Goal: Task Accomplishment & Management: Manage account settings

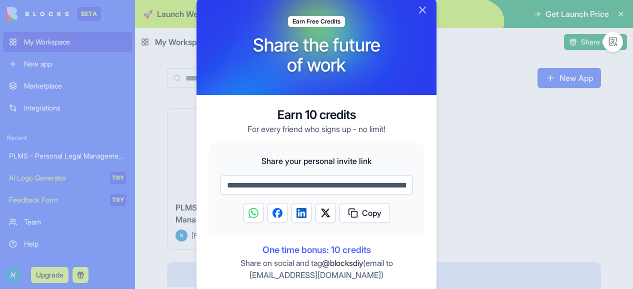
click at [491, 160] on div at bounding box center [316, 144] width 633 height 289
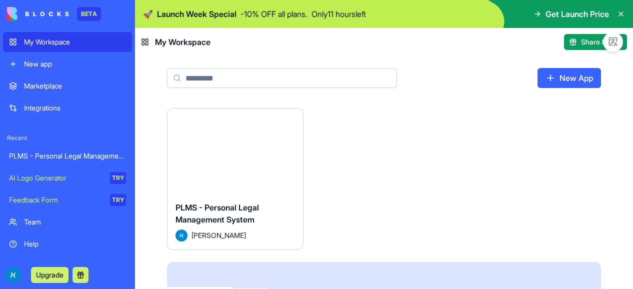
click at [85, 13] on div "BETA" at bounding box center [89, 14] width 24 height 14
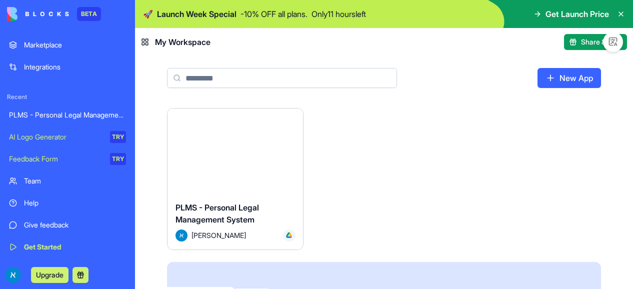
click at [83, 275] on button at bounding box center [80, 275] width 16 height 16
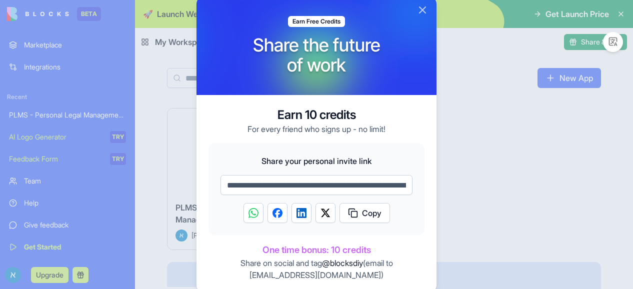
click at [422, 10] on button "Close" at bounding box center [422, 10] width 12 height 12
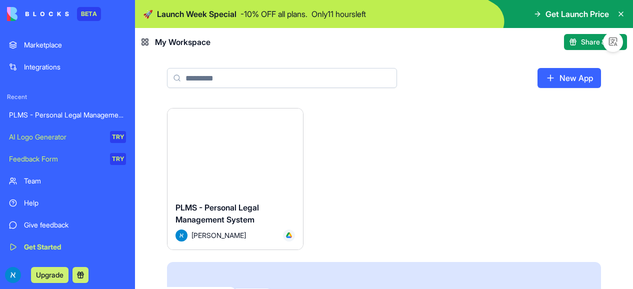
click at [51, 267] on button "Upgrade" at bounding box center [49, 275] width 37 height 16
click at [50, 279] on button "Upgrade" at bounding box center [49, 275] width 37 height 16
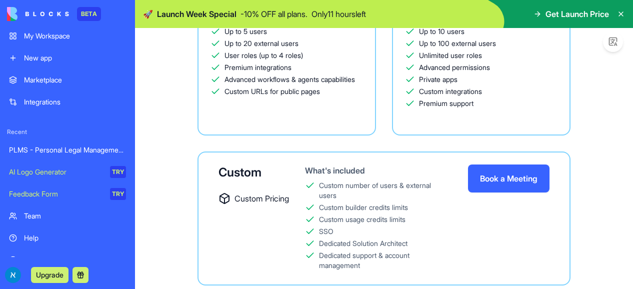
scroll to position [3, 0]
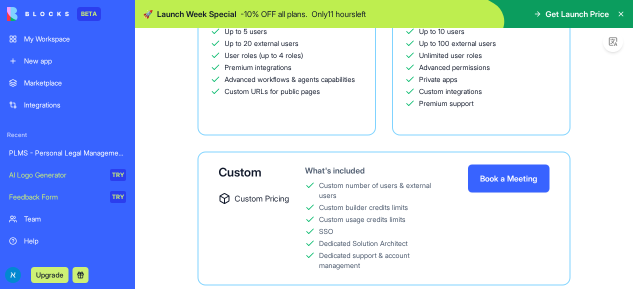
click at [111, 175] on div "TRY" at bounding box center [118, 175] width 16 height 12
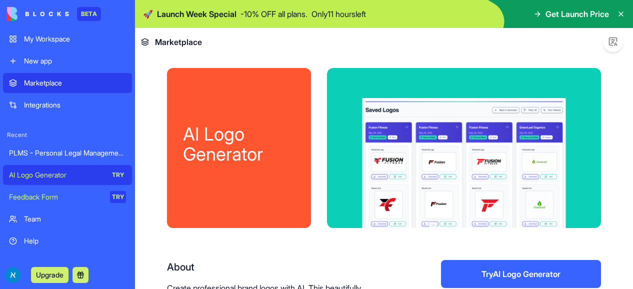
click at [104, 155] on div "PLMS - Personal Legal Management System" at bounding box center [67, 153] width 117 height 10
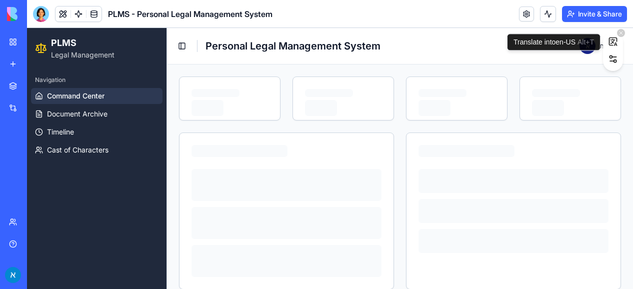
click at [612, 45] on icon at bounding box center [612, 41] width 7 height 7
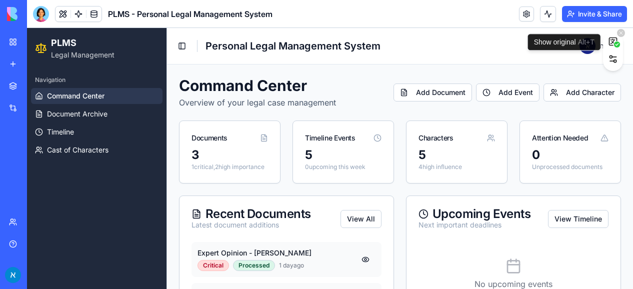
click at [617, 44] on icon at bounding box center [616, 44] width 2 height 2
click at [617, 44] on icon at bounding box center [613, 41] width 10 height 10
click at [617, 44] on icon at bounding box center [616, 44] width 2 height 2
click at [617, 44] on icon at bounding box center [613, 41] width 10 height 10
click at [614, 63] on icon "button" at bounding box center [613, 59] width 10 height 10
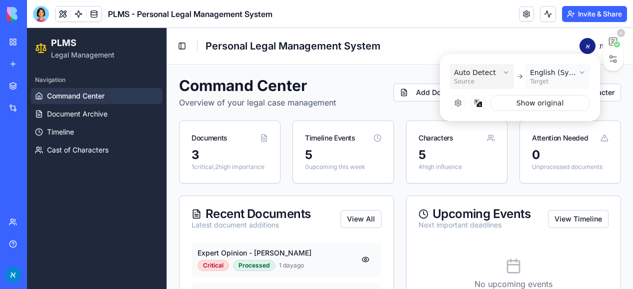
click at [568, 74] on div "English (System)" at bounding box center [553, 72] width 46 height 10
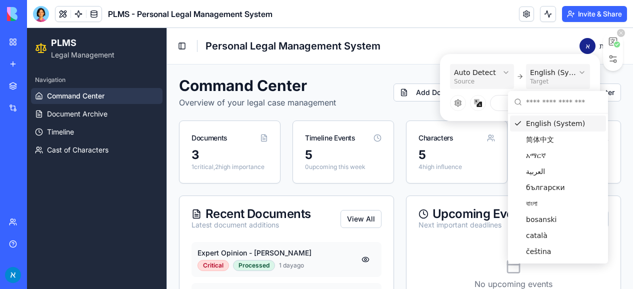
click at [559, 126] on div "English (System)" at bounding box center [558, 123] width 96 height 16
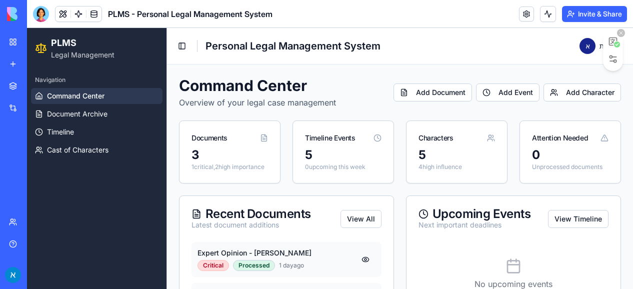
click at [620, 30] on icon at bounding box center [621, 33] width 6 height 6
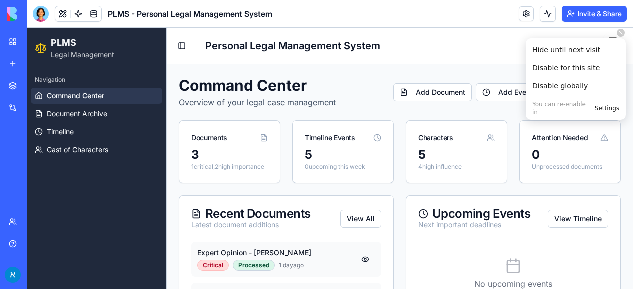
click at [608, 105] on span "Settings" at bounding box center [607, 108] width 24 height 8
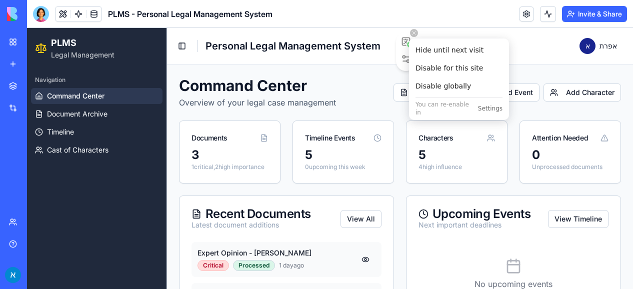
click at [411, 29] on button at bounding box center [414, 33] width 8 height 8
click at [413, 31] on icon at bounding box center [414, 33] width 6 height 6
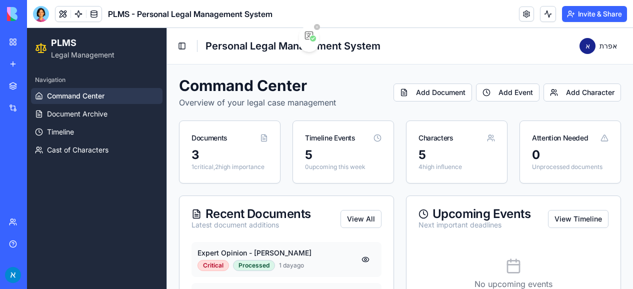
drag, startPoint x: 413, startPoint y: 31, endPoint x: 305, endPoint y: 12, distance: 109.5
click at [305, 12] on div at bounding box center [309, 36] width 160 height 160
click at [395, 13] on header "PLMS - Personal Legal Management System Invite & Share" at bounding box center [330, 14] width 606 height 28
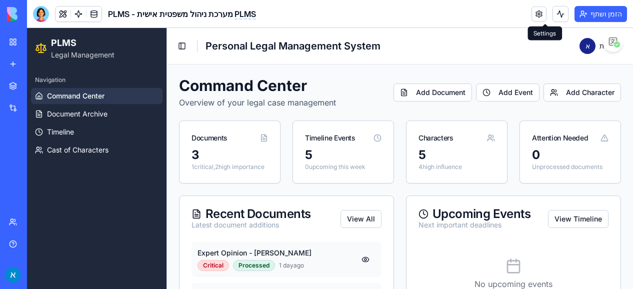
click at [541, 15] on link at bounding box center [538, 13] width 15 height 15
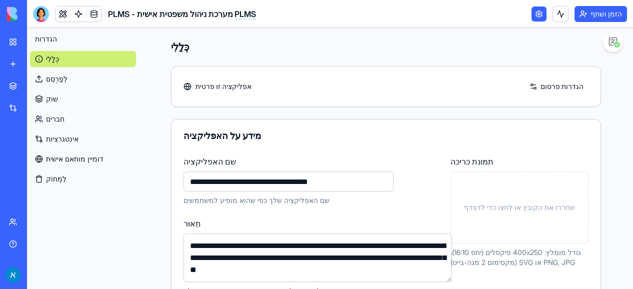
click at [73, 120] on link "חברים" at bounding box center [83, 119] width 106 height 16
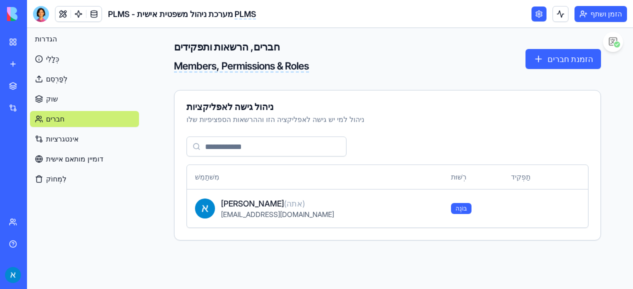
click at [55, 95] on link "שוק" at bounding box center [84, 99] width 109 height 16
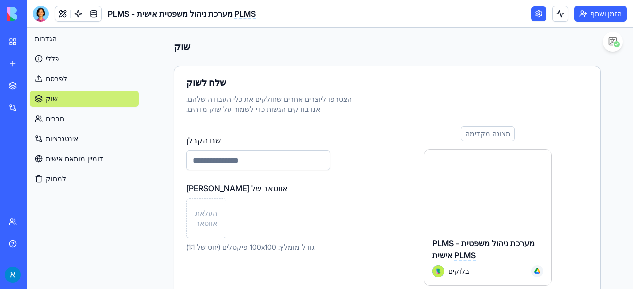
click at [59, 71] on link "לְפַרְסֵם" at bounding box center [84, 79] width 109 height 16
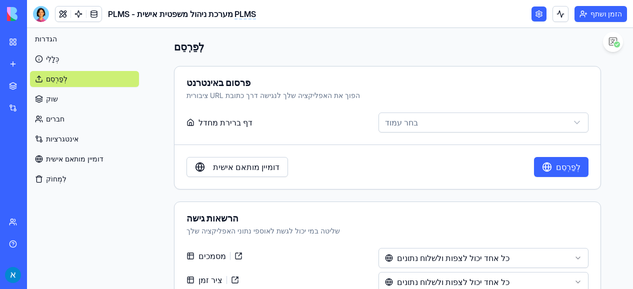
click at [57, 59] on link "כְּלָלִי" at bounding box center [84, 59] width 109 height 16
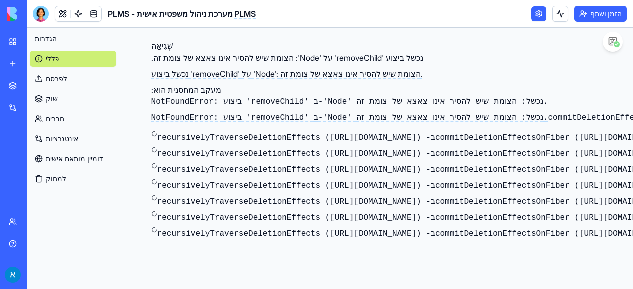
click at [67, 142] on font "אינטגרציות" at bounding box center [62, 138] width 32 height 8
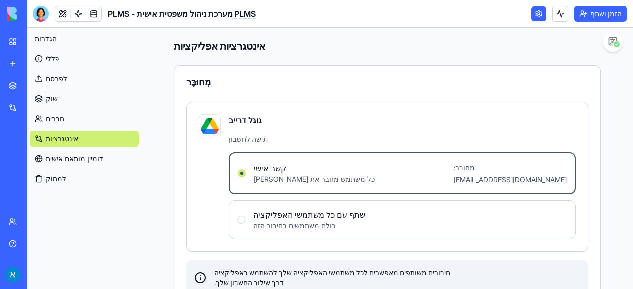
scroll to position [31, 0]
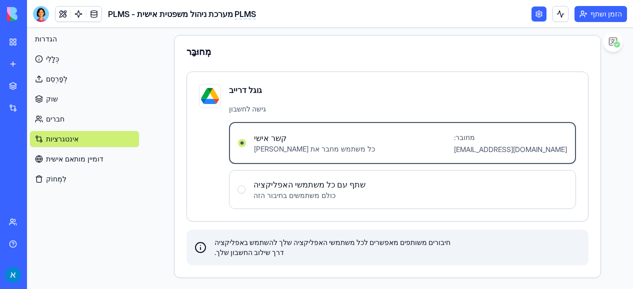
click at [239, 187] on users "שתף עם כל משתמשי האפליקציה כולם משתמשים בחיבור הזה" at bounding box center [241, 189] width 8 height 8
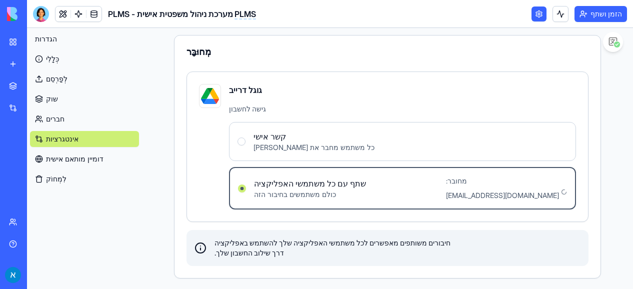
scroll to position [29, 0]
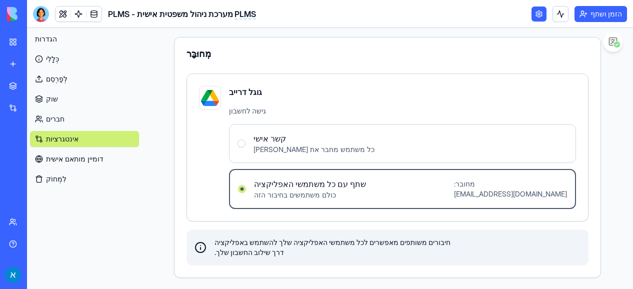
click at [8, 79] on link "שוק" at bounding box center [23, 86] width 40 height 20
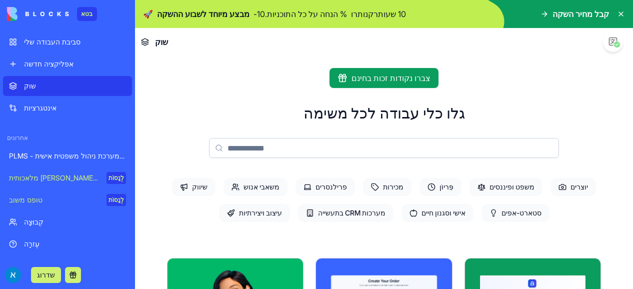
click at [21, 56] on link "אפליקציה חדשה" at bounding box center [67, 64] width 129 height 20
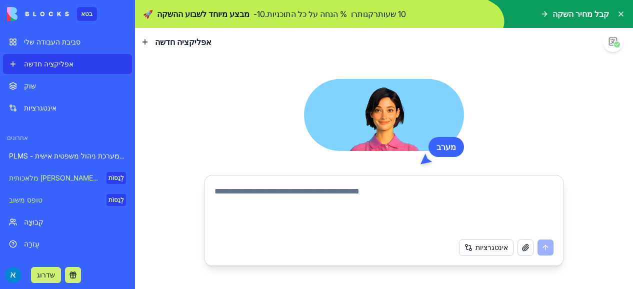
click at [29, 38] on font "סביבת העבודה שלי" at bounding box center [52, 41] width 56 height 8
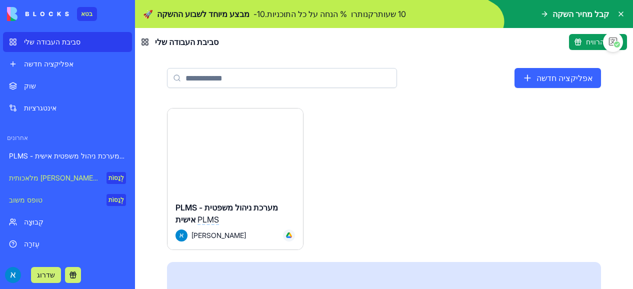
click at [588, 41] on button "שתף והרוויח" at bounding box center [598, 42] width 58 height 16
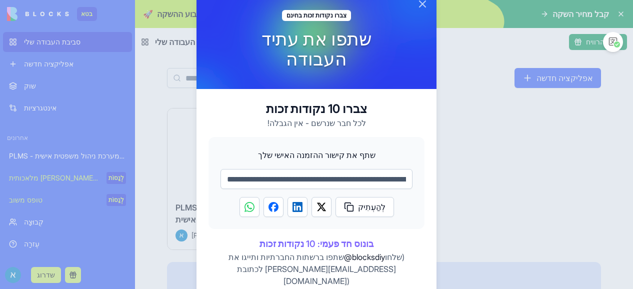
click at [422, 10] on button "לִסְגוֹר" at bounding box center [422, 4] width 12 height 12
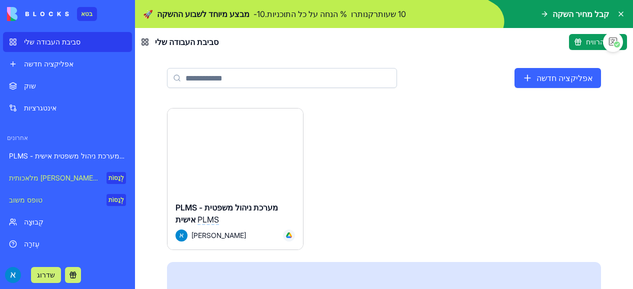
click at [546, 14] on icon at bounding box center [544, 14] width 4 height 0
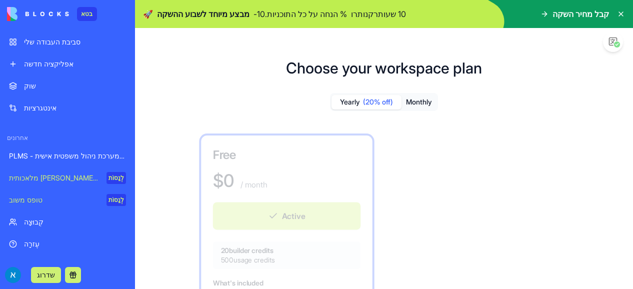
click at [593, 12] on font "קבל מחיר השקה" at bounding box center [580, 14] width 56 height 10
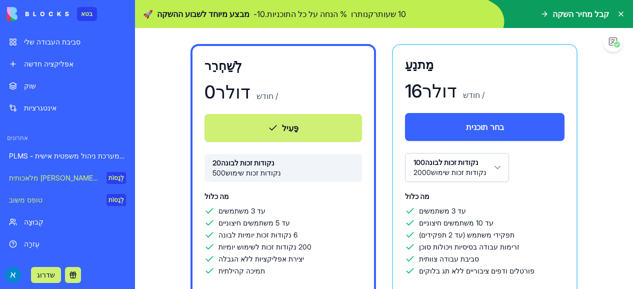
scroll to position [87, 0]
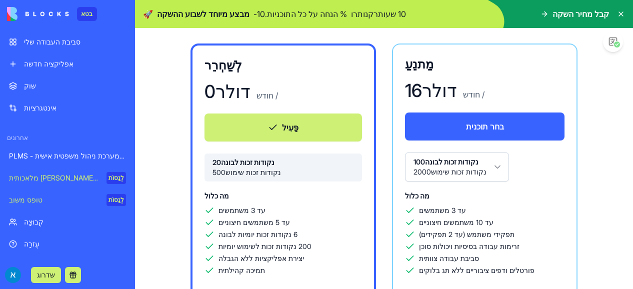
click at [492, 164] on html "בטא סביבת העבודה שלי אפליקציה חדשה שוק אינטגרציות אחרונים PLMS - מערכת ניהול מש…" at bounding box center [316, 144] width 633 height 289
click at [337, 185] on html "בטא סביבת העבודה שלי אפליקציה חדשה שוק אינטגרציות אחרונים PLMS - מערכת ניהול מש…" at bounding box center [316, 144] width 633 height 289
click at [319, 123] on button "פָּעִיל" at bounding box center [282, 127] width 157 height 28
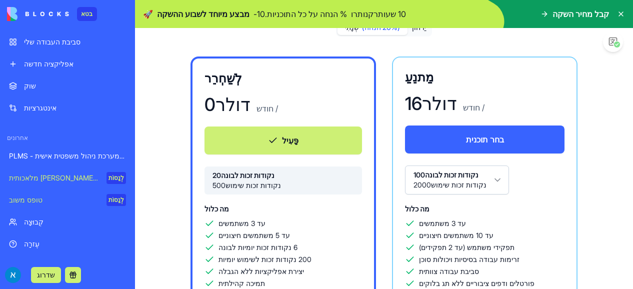
scroll to position [41, 0]
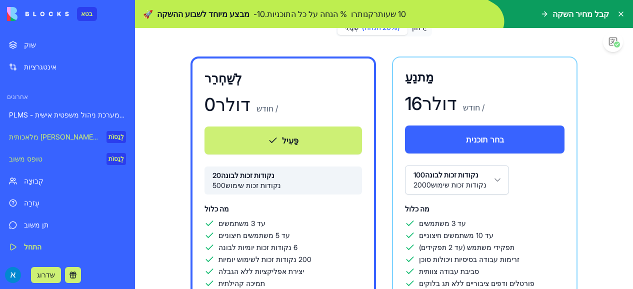
click at [45, 183] on div "קְבוּצָה" at bounding box center [75, 181] width 102 height 10
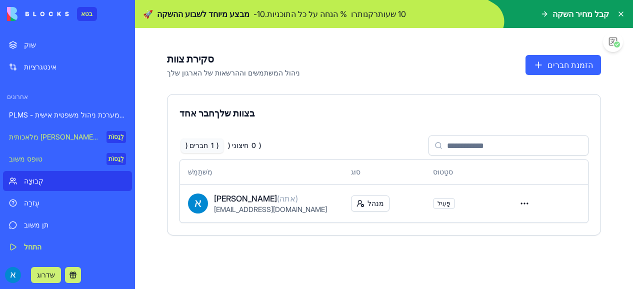
click at [19, 240] on link "התחל" at bounding box center [67, 247] width 129 height 20
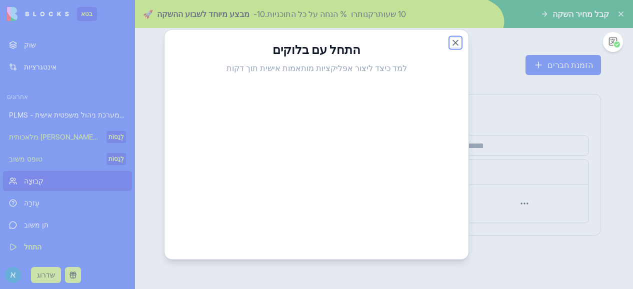
click at [451, 43] on button "לִסְגוֹר" at bounding box center [455, 43] width 10 height 10
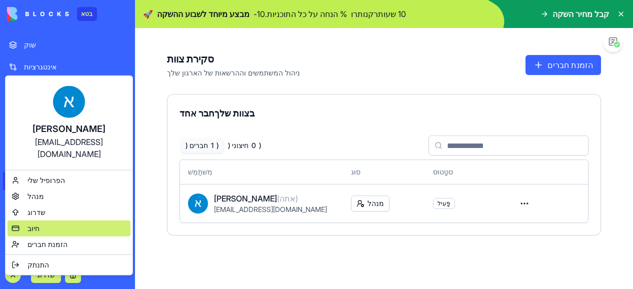
click at [49, 220] on div "חיוב" at bounding box center [68, 228] width 123 height 16
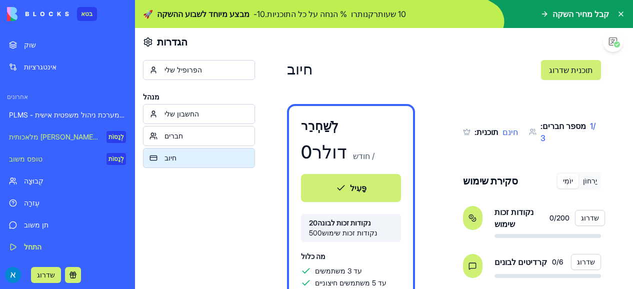
click at [202, 113] on div "החשבון שלי" at bounding box center [206, 114] width 84 height 10
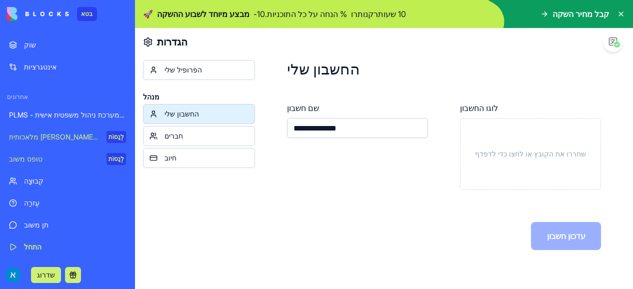
click at [193, 71] on font "הפרופיל שלי" at bounding box center [182, 69] width 37 height 8
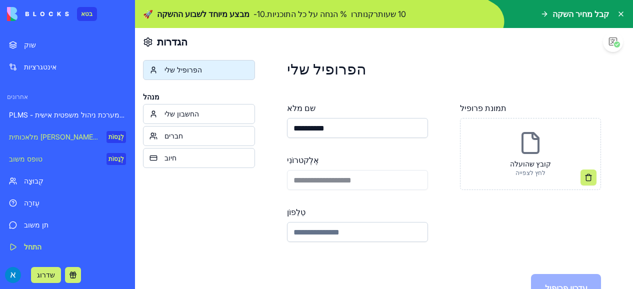
click at [206, 115] on div "החשבון שלי" at bounding box center [206, 114] width 84 height 10
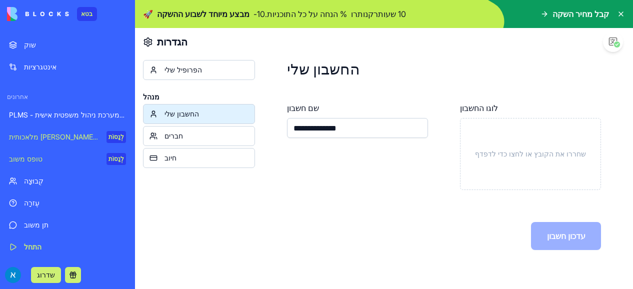
click at [214, 138] on div "חברים" at bounding box center [206, 136] width 84 height 10
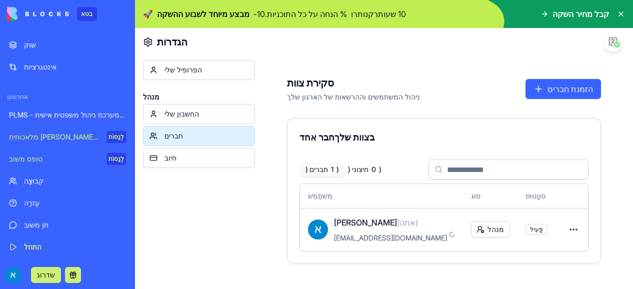
click at [214, 160] on div "חיוב" at bounding box center [206, 158] width 84 height 10
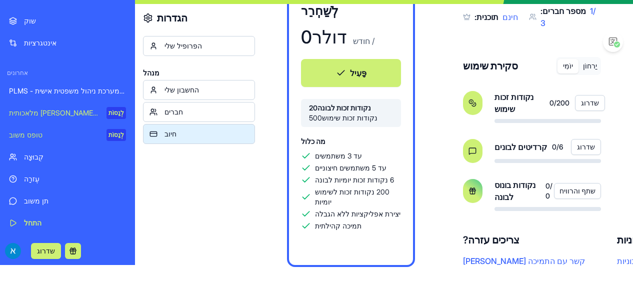
scroll to position [29, 0]
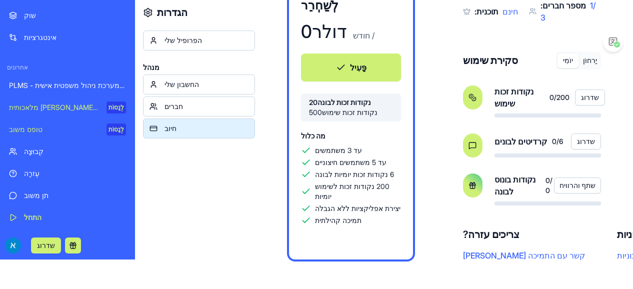
click at [82, 86] on font "PLMS - מערכת ניהול משפטית אישית PLMS" at bounding box center [74, 85] width 131 height 8
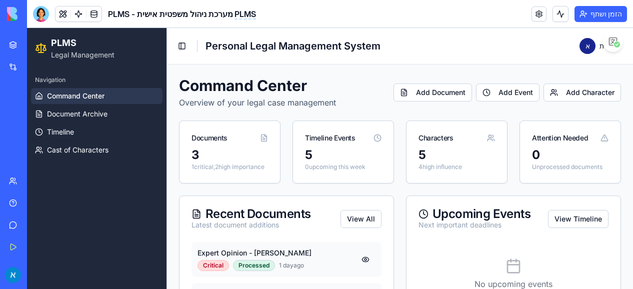
click at [40, 61] on link "אינטגרציות" at bounding box center [23, 67] width 40 height 20
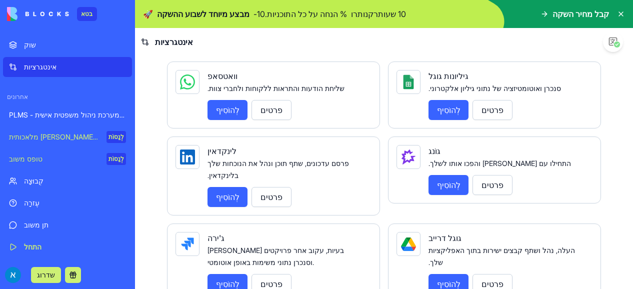
scroll to position [539, 0]
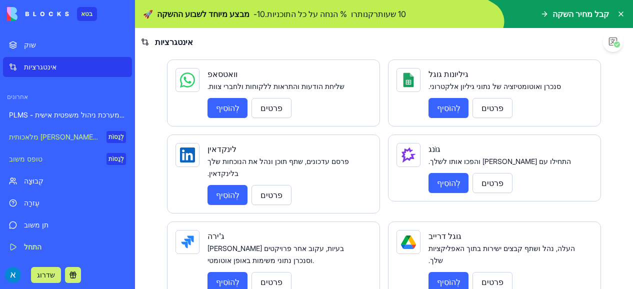
click at [443, 277] on font "לְהוֹסִיף" at bounding box center [448, 282] width 23 height 10
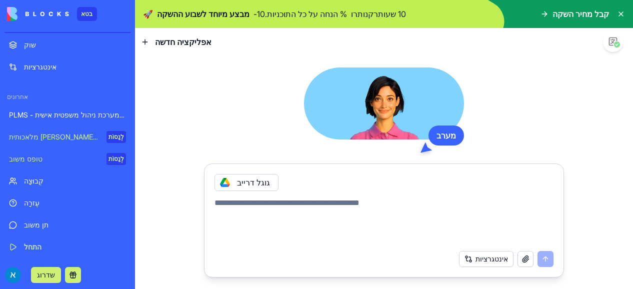
click at [76, 112] on font "PLMS - מערכת ניהול משפטית אישית PLMS" at bounding box center [74, 114] width 131 height 8
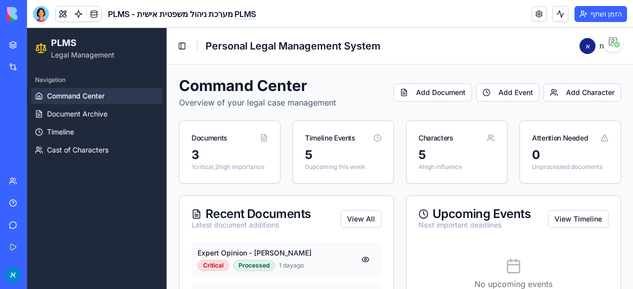
click at [13, 17] on img at bounding box center [38, 14] width 62 height 14
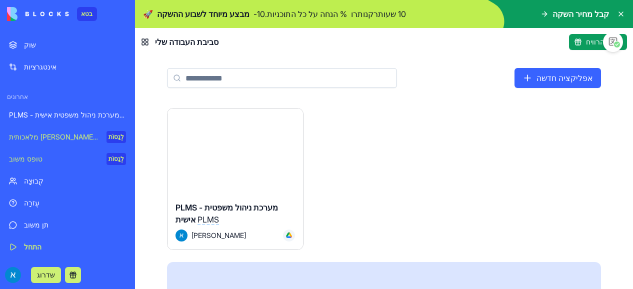
click at [75, 271] on button at bounding box center [73, 275] width 16 height 16
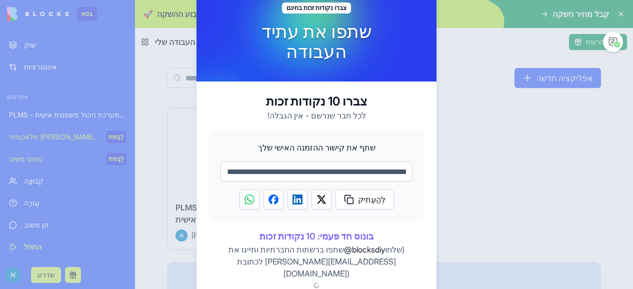
click at [282, 181] on input "**********" at bounding box center [316, 171] width 192 height 20
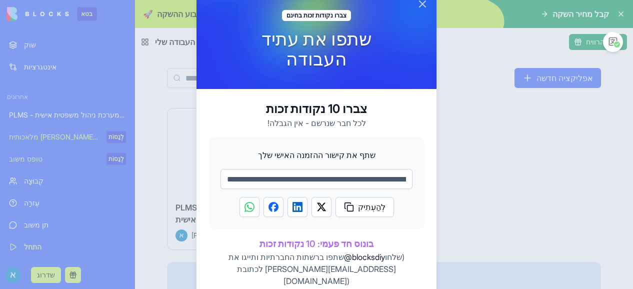
click at [419, 9] on button "לִסְגוֹר" at bounding box center [422, 4] width 12 height 12
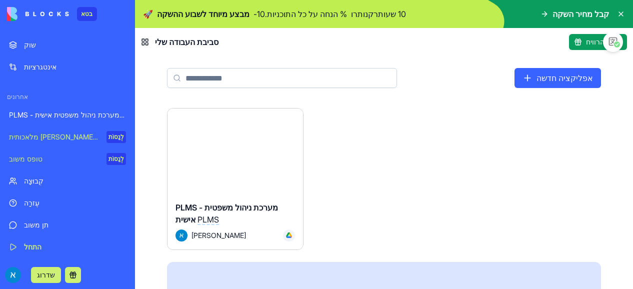
click at [594, 42] on font "שתף והרוויח" at bounding box center [604, 41] width 36 height 8
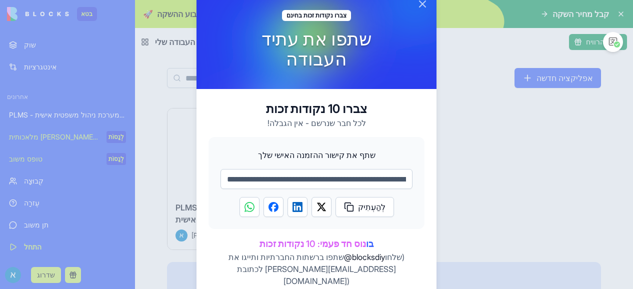
click at [415, 9] on div at bounding box center [415, 3] width 240 height 99
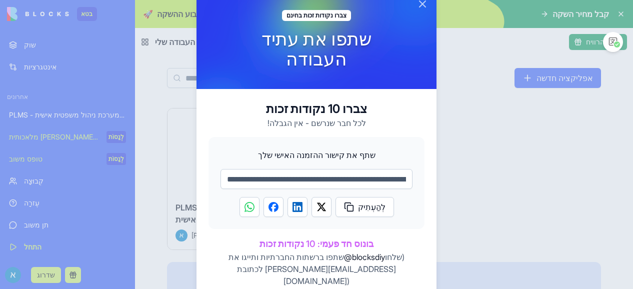
click at [420, 10] on button "לִסְגוֹר" at bounding box center [422, 4] width 12 height 12
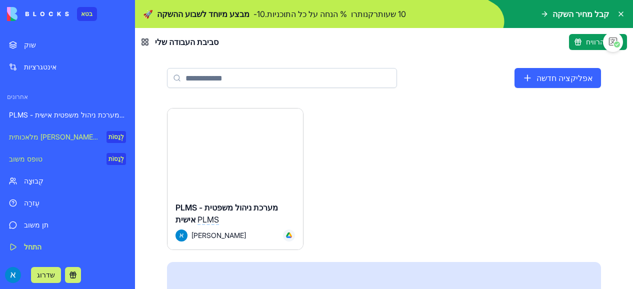
click at [12, 65] on link "אינטגרציות" at bounding box center [67, 67] width 129 height 20
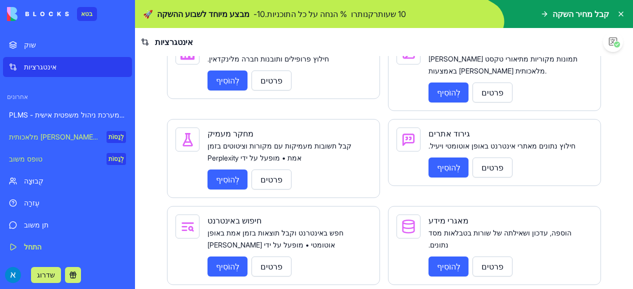
scroll to position [1513, 0]
